Goal: Information Seeking & Learning: Learn about a topic

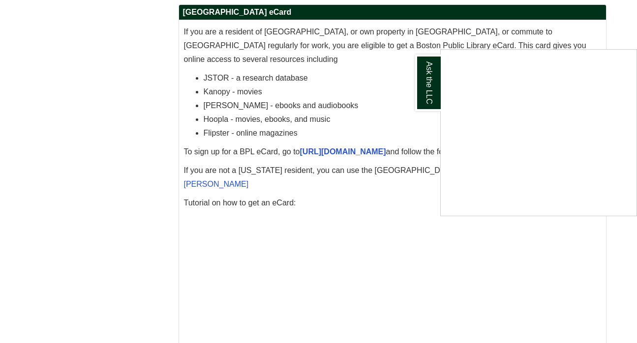
scroll to position [3009, 0]
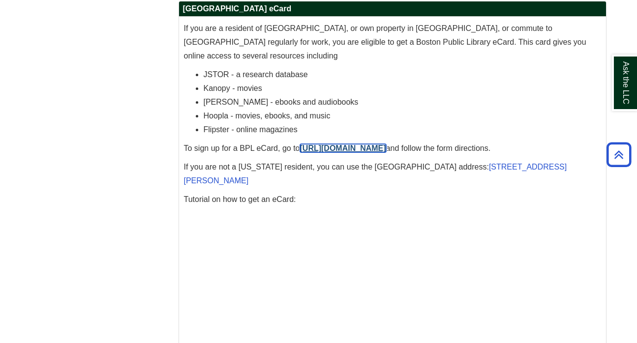
click at [343, 144] on link "[URL][DOMAIN_NAME]" at bounding box center [343, 148] width 86 height 8
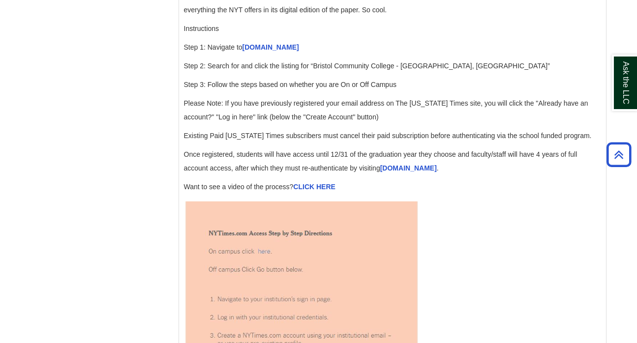
scroll to position [1057, 0]
click at [263, 51] on link "[DOMAIN_NAME]" at bounding box center [271, 47] width 57 height 8
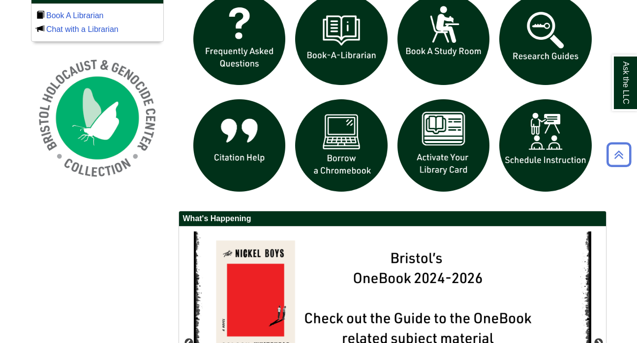
scroll to position [695, 0]
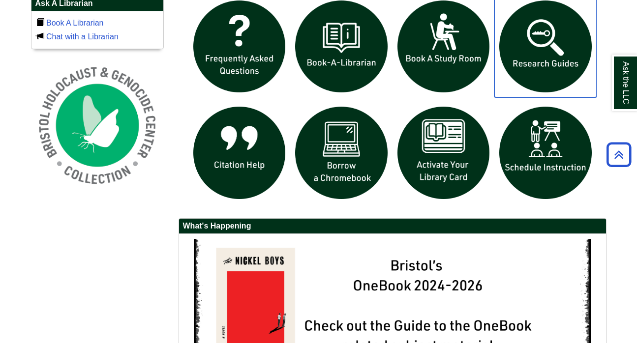
click at [559, 37] on img "slideshow" at bounding box center [545, 47] width 102 height 102
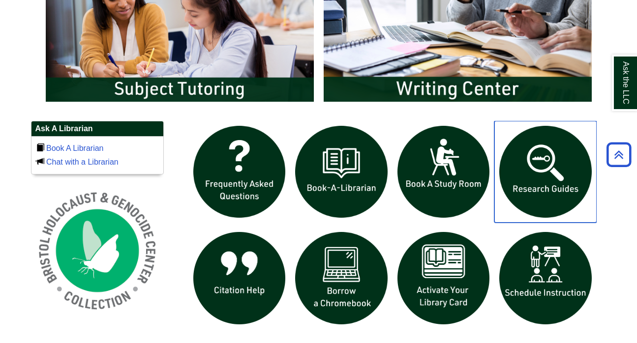
click at [552, 170] on img "slideshow" at bounding box center [545, 172] width 102 height 102
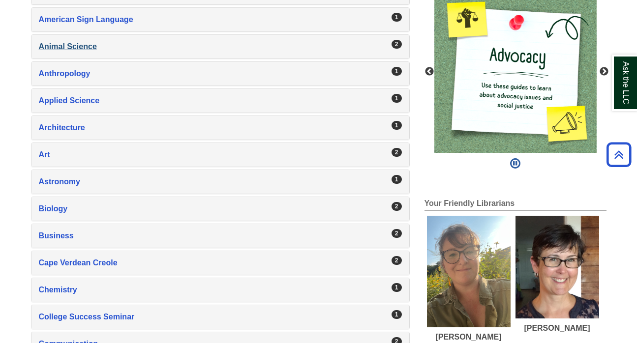
scroll to position [269, 0]
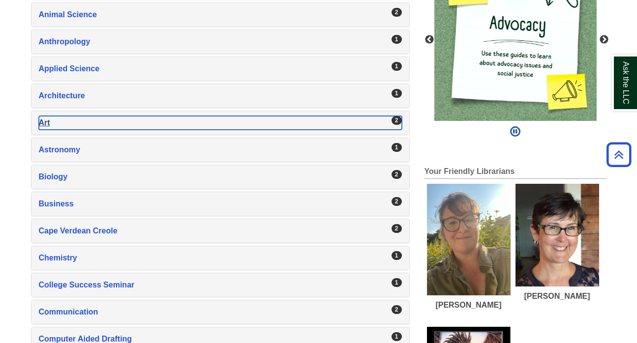
click at [105, 121] on div "Art , 2 guides" at bounding box center [220, 123] width 363 height 14
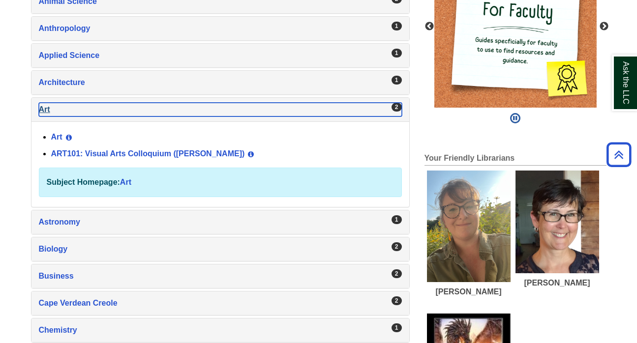
scroll to position [283, 0]
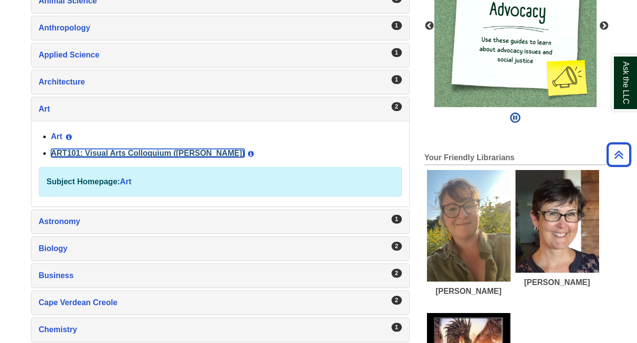
click at [118, 154] on link "ART101: Visual Arts Colloquium (Millard)" at bounding box center [148, 153] width 194 height 8
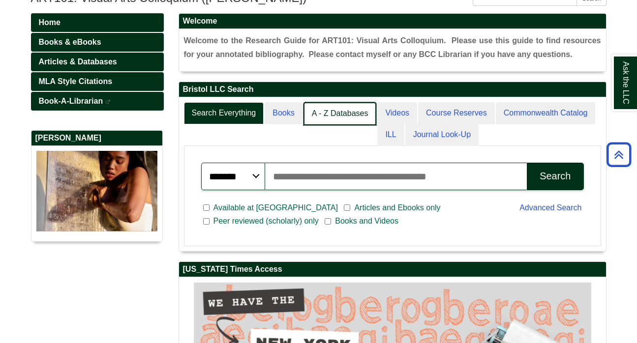
scroll to position [154, 427]
click at [333, 114] on link "A - Z Databases" at bounding box center [340, 113] width 73 height 23
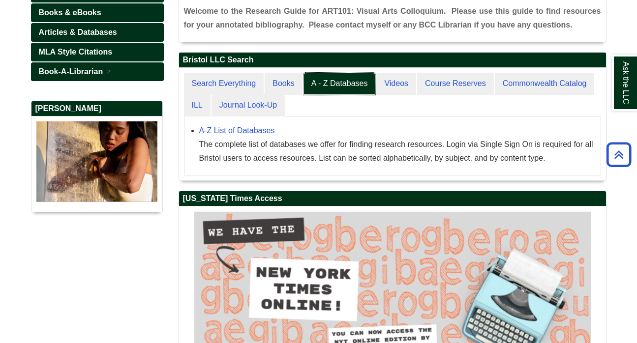
scroll to position [153, 0]
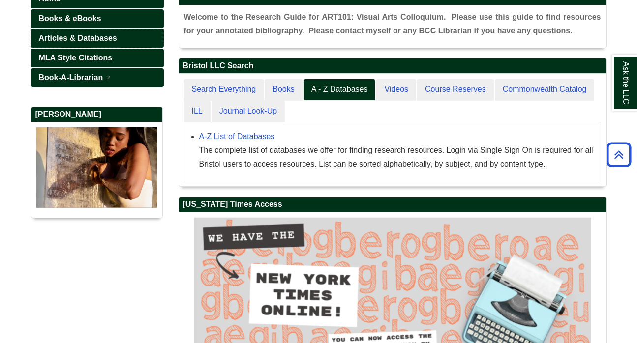
click at [134, 36] on link "Articles & Databases" at bounding box center [97, 38] width 133 height 19
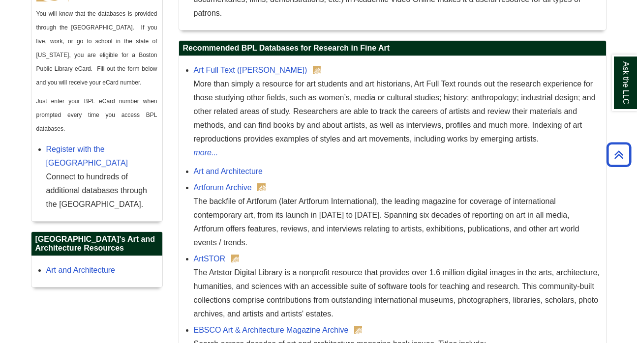
scroll to position [588, 0]
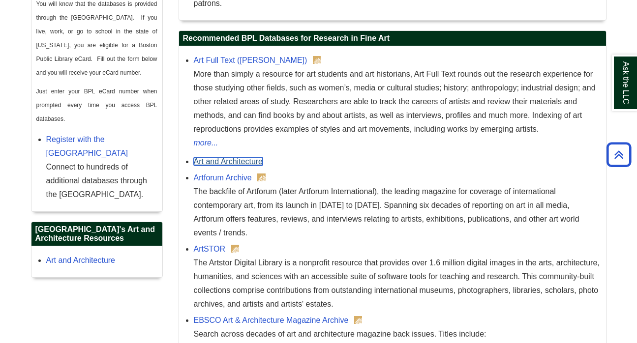
click at [254, 165] on link "Art and Architecture" at bounding box center [228, 161] width 69 height 8
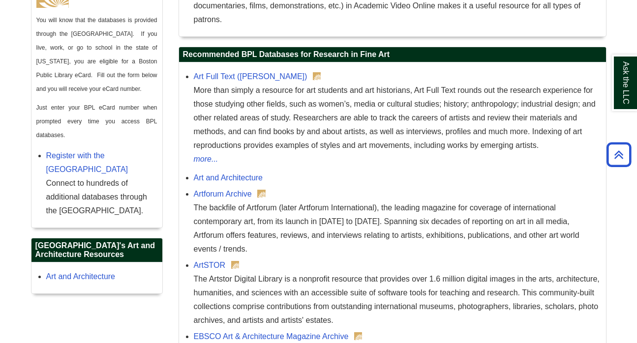
scroll to position [564, 0]
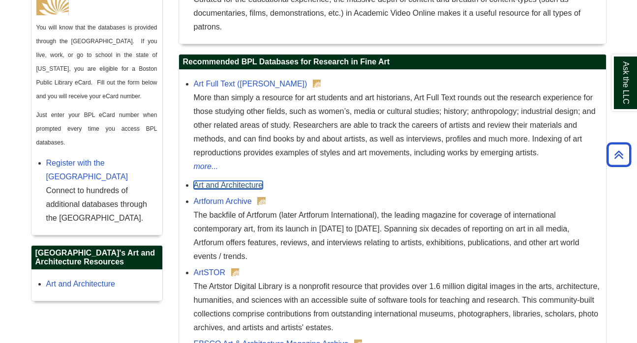
click at [248, 185] on link "Art and Architecture" at bounding box center [228, 185] width 69 height 8
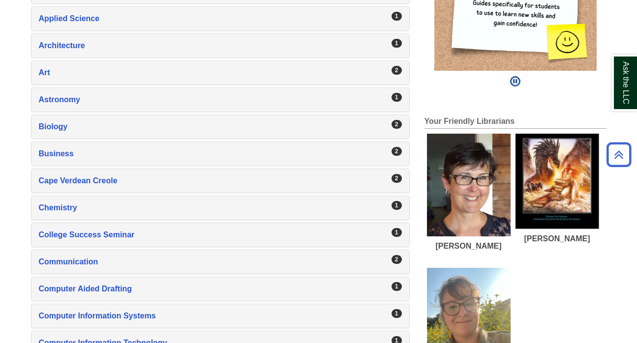
scroll to position [309, 0]
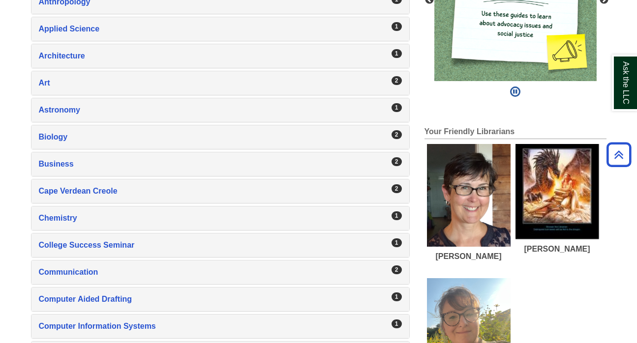
click at [135, 75] on div "2 Art , 2 guides" at bounding box center [220, 83] width 378 height 24
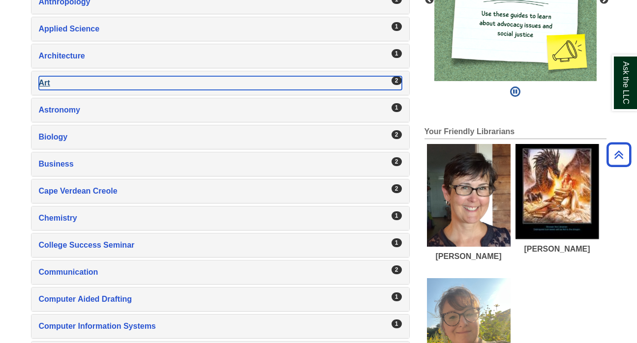
click at [121, 82] on div "Art , 2 guides" at bounding box center [220, 83] width 363 height 14
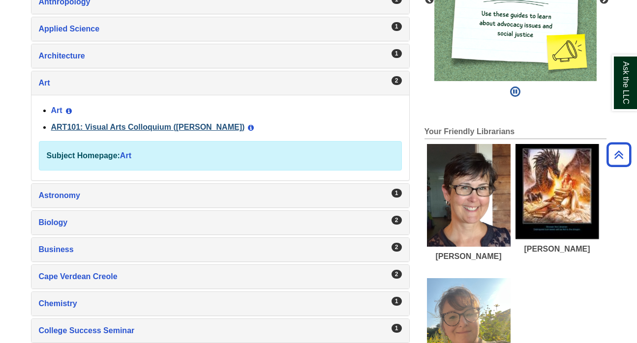
click at [123, 127] on link "ART101: Visual Arts Colloquium ([PERSON_NAME])" at bounding box center [148, 127] width 194 height 8
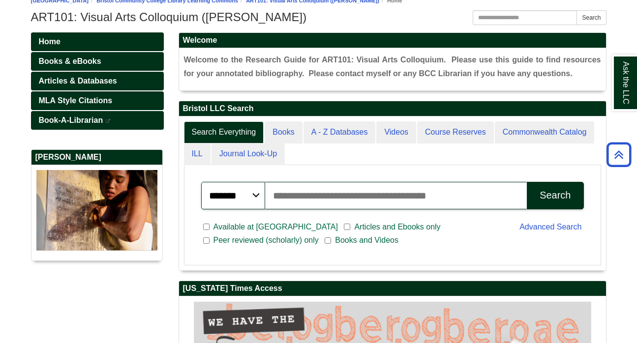
scroll to position [98, 0]
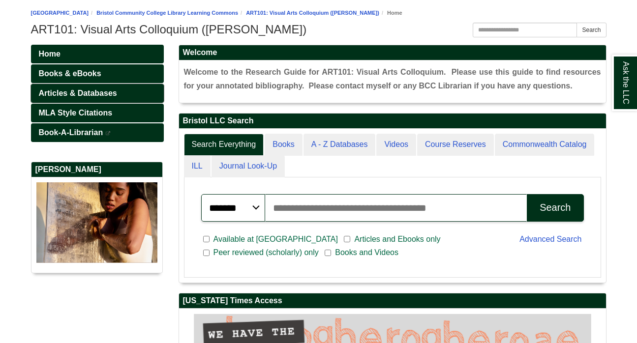
click at [110, 92] on span "Articles & Databases" at bounding box center [78, 93] width 78 height 8
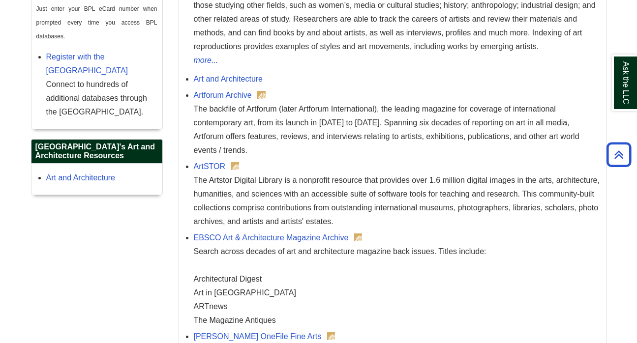
scroll to position [705, 0]
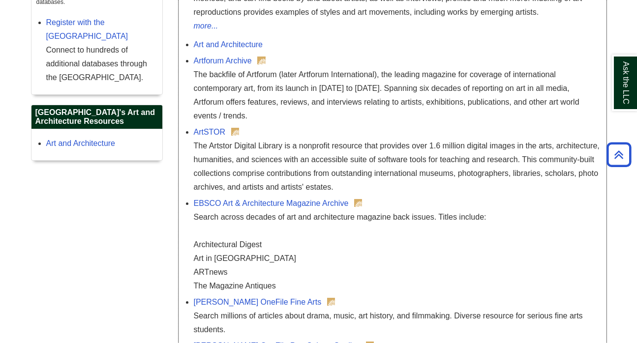
click at [244, 53] on li "Artforum Archive The backfile of Artforum (later Artforum International), the l…" at bounding box center [397, 87] width 407 height 71
click at [249, 45] on link "Art and Architecture" at bounding box center [228, 44] width 69 height 8
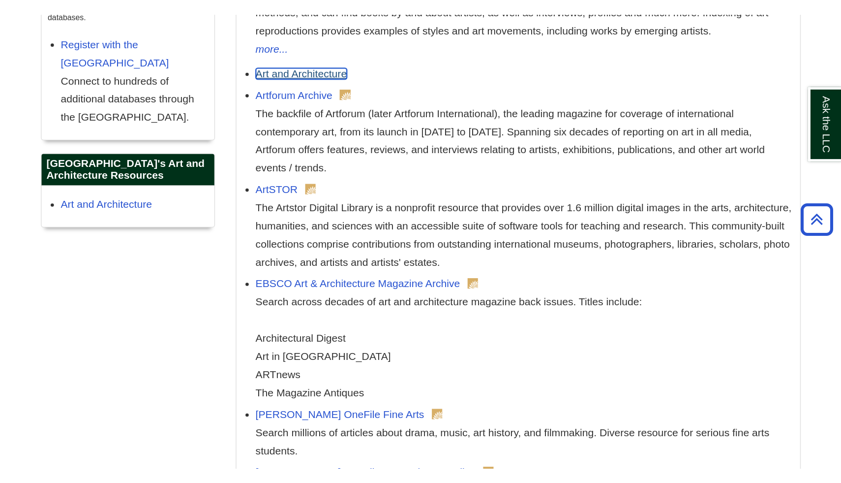
scroll to position [727, 0]
